Goal: Task Accomplishment & Management: Manage account settings

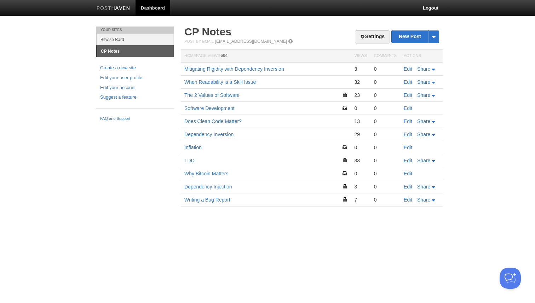
click at [194, 150] on link "Inflation" at bounding box center [192, 148] width 17 height 6
click at [411, 148] on link "Edit" at bounding box center [408, 148] width 8 height 6
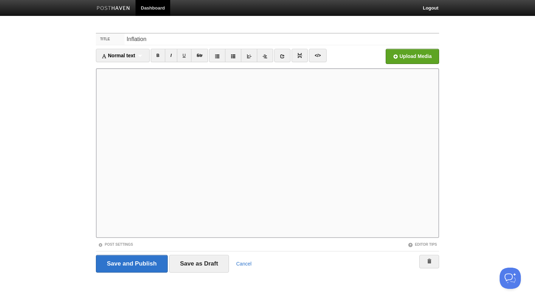
click at [116, 247] on div "Post Settings" at bounding box center [182, 245] width 172 height 6
click at [117, 246] on link "Post Settings" at bounding box center [115, 245] width 35 height 4
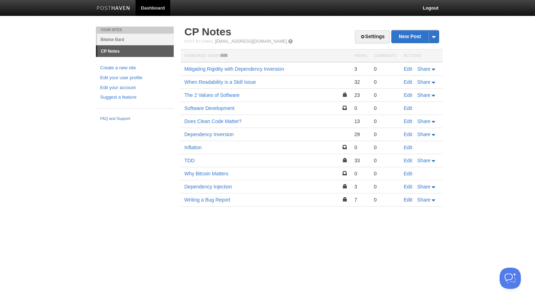
click at [411, 200] on link "Edit" at bounding box center [408, 200] width 8 height 6
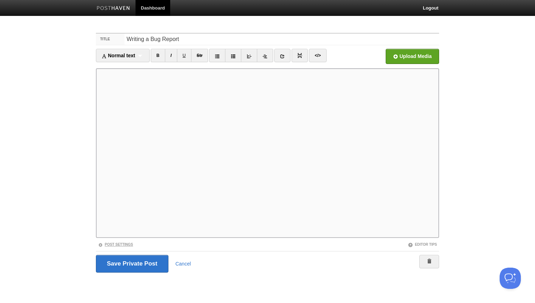
click at [114, 244] on link "Post Settings" at bounding box center [115, 245] width 35 height 4
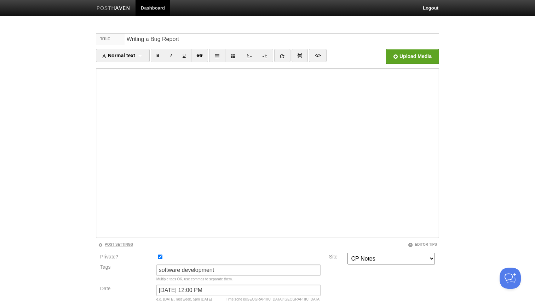
scroll to position [55, 0]
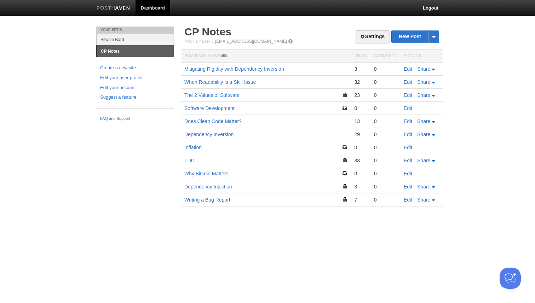
click at [220, 201] on link "Writing a Bug Report" at bounding box center [207, 200] width 46 height 6
click at [356, 42] on link "Settings" at bounding box center [372, 36] width 35 height 13
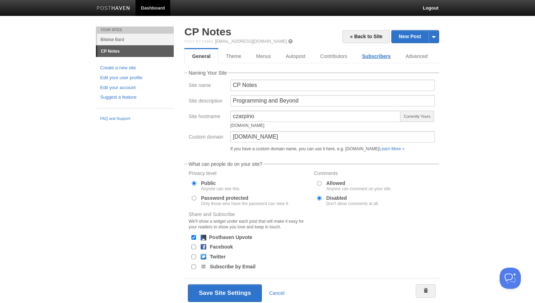
click at [376, 57] on link "Subscribers" at bounding box center [377, 56] width 44 height 14
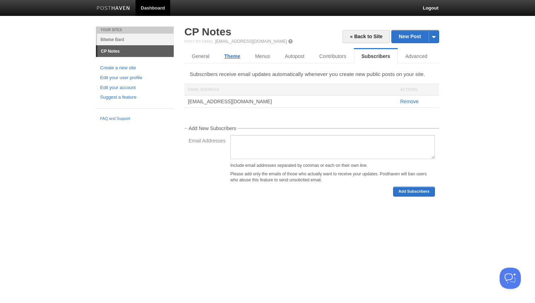
click at [236, 56] on link "Theme" at bounding box center [232, 56] width 31 height 14
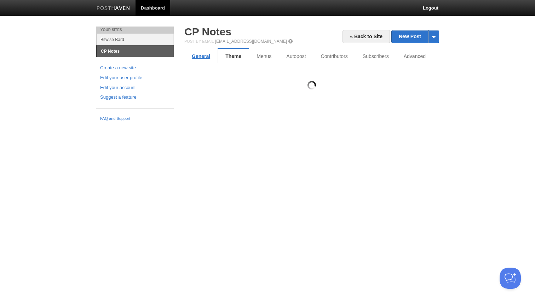
click at [206, 55] on link "General" at bounding box center [200, 56] width 33 height 14
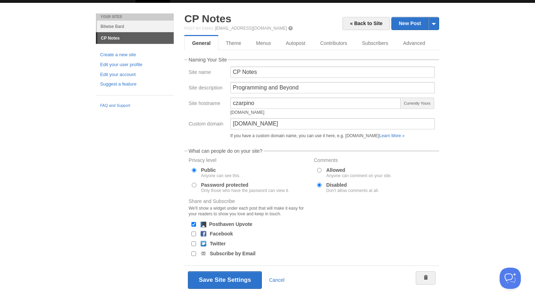
scroll to position [25, 0]
